Goal: Task Accomplishment & Management: Use online tool/utility

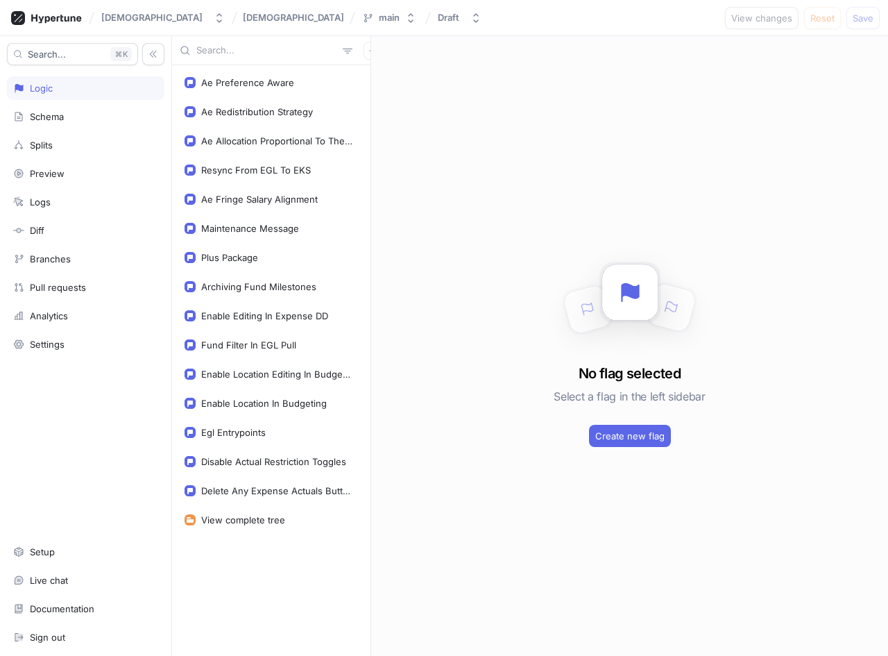
click at [226, 49] on input "text" at bounding box center [266, 51] width 141 height 14
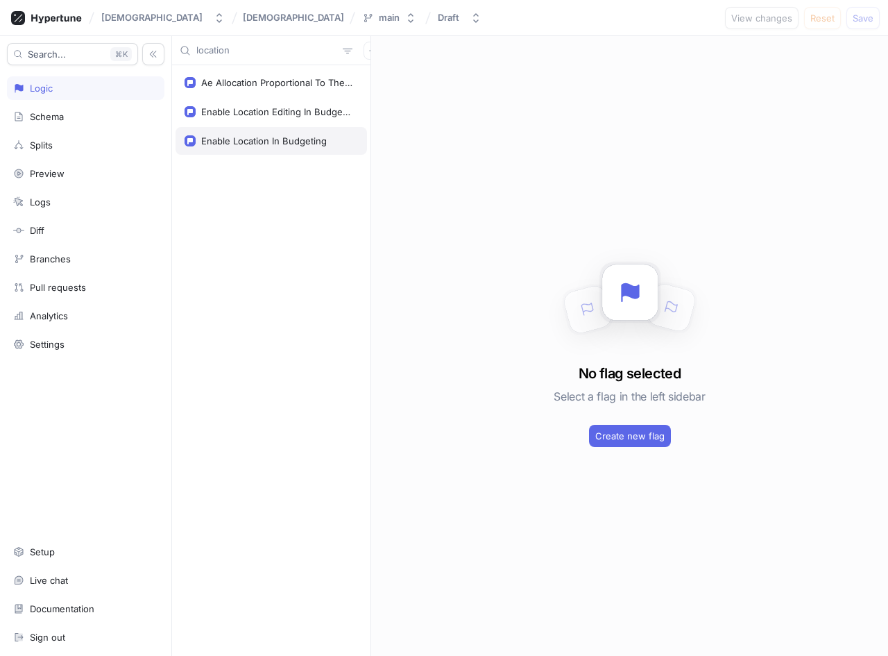
type input "location"
click at [222, 145] on div "Enable Location In Budgeting" at bounding box center [264, 140] width 126 height 11
